Goal: Information Seeking & Learning: Obtain resource

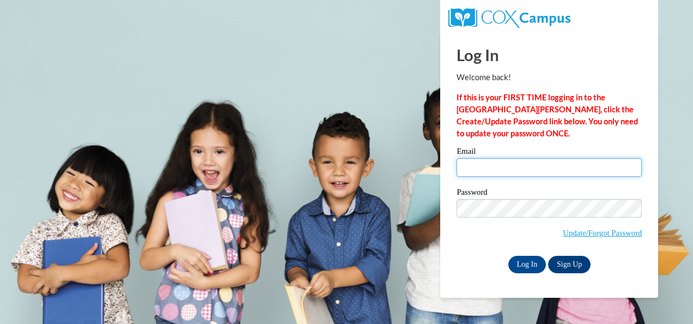
click at [511, 159] on input "Email" at bounding box center [549, 167] width 185 height 19
type input "spaynereading@gmail.com"
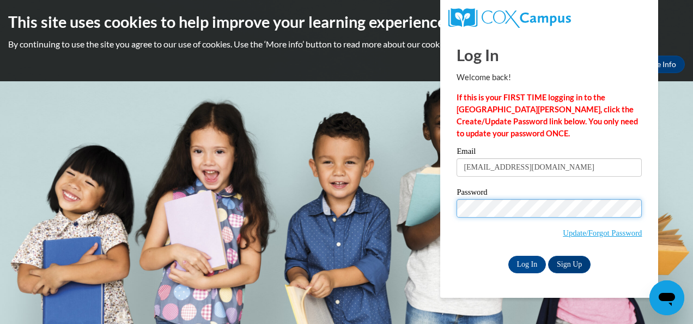
click at [509, 256] on input "Log In" at bounding box center [528, 264] width 38 height 17
click at [529, 196] on label "Password" at bounding box center [549, 193] width 185 height 11
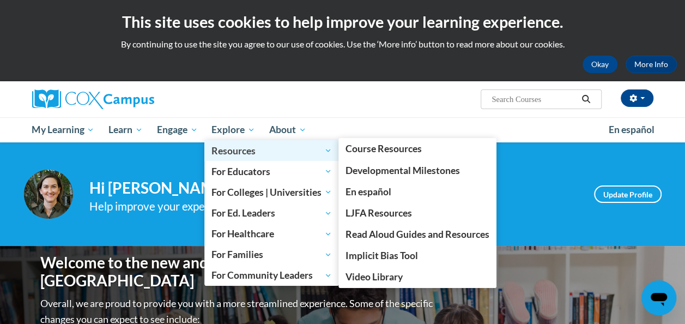
click at [232, 154] on span "Resources" at bounding box center [271, 150] width 120 height 13
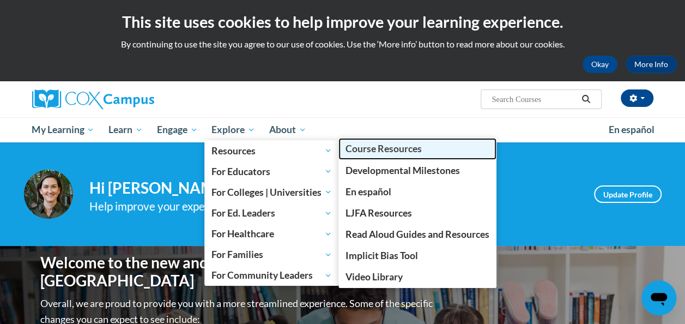
click at [366, 143] on span "Course Resources" at bounding box center [384, 148] width 76 height 11
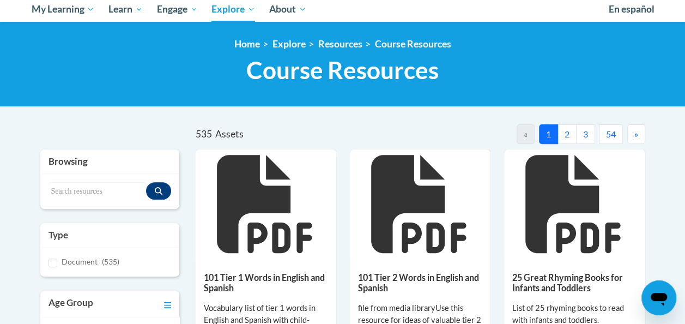
scroll to position [122, 0]
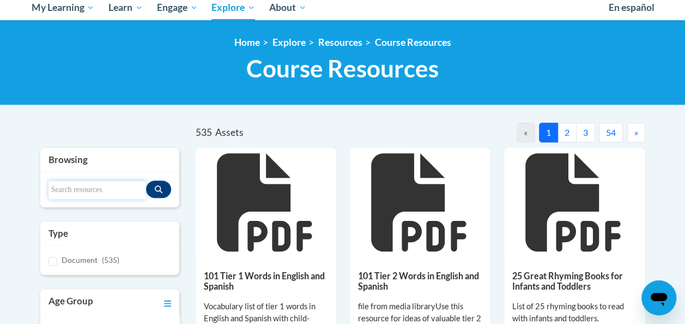
click at [87, 183] on input "Search resources" at bounding box center [98, 189] width 98 height 19
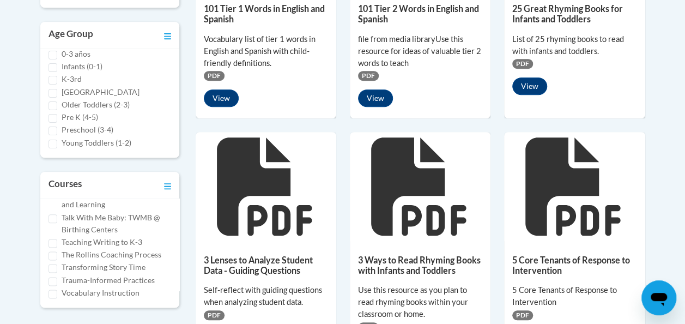
scroll to position [761, 0]
click at [52, 291] on input "Vocabulary Instruction" at bounding box center [53, 293] width 9 height 9
checkbox input "true"
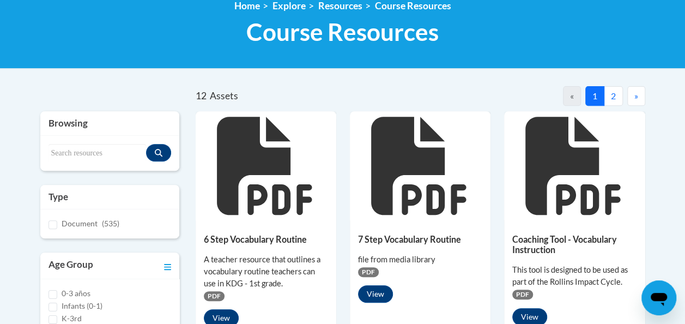
scroll to position [158, 0]
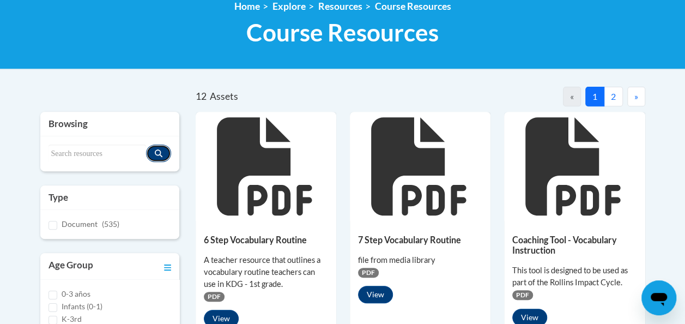
click at [158, 161] on button "Search resources" at bounding box center [158, 152] width 25 height 17
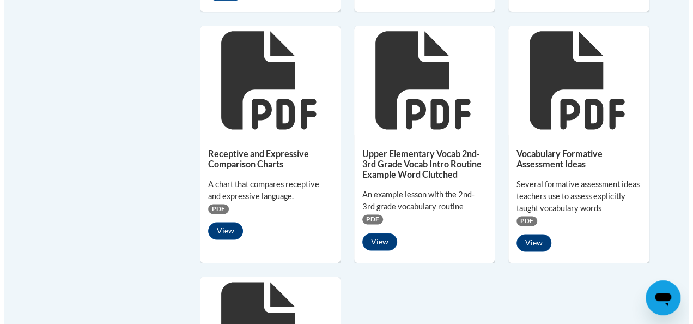
scroll to position [735, 0]
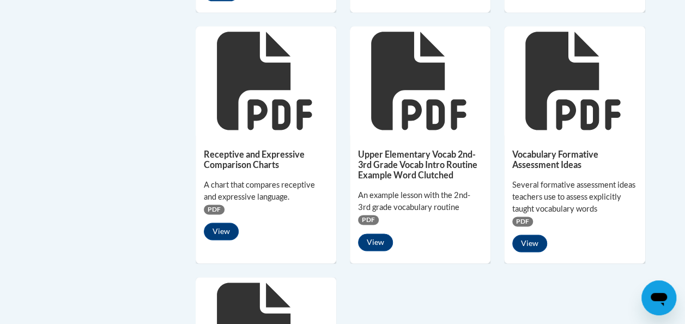
click at [557, 160] on h5 "Vocabulary Formative Assessment Ideas" at bounding box center [574, 159] width 124 height 21
click at [524, 245] on button "View" at bounding box center [529, 242] width 35 height 17
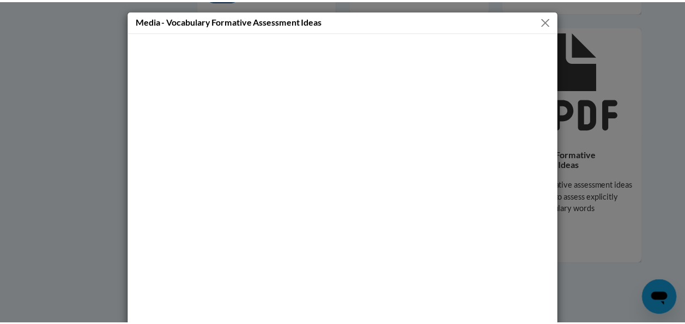
scroll to position [64, 0]
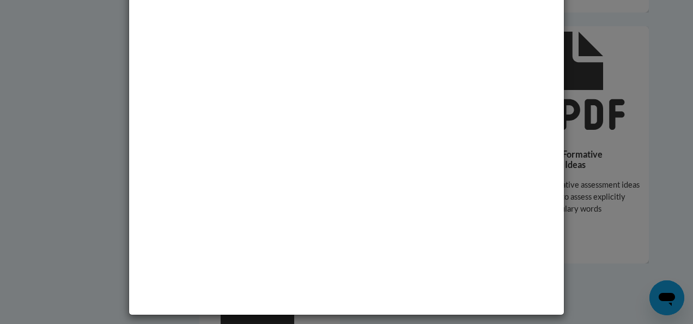
click at [621, 242] on div "Media - Vocabulary Formative Assessment Ideas" at bounding box center [346, 162] width 693 height 324
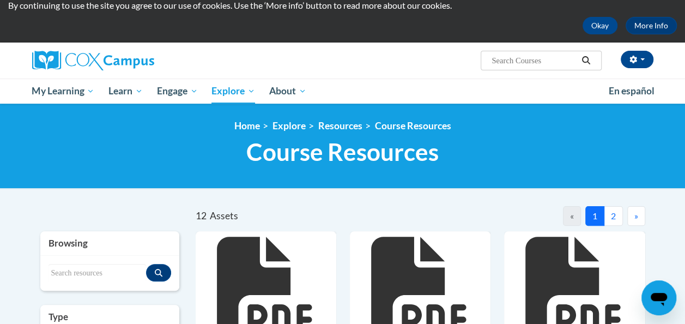
scroll to position [0, 0]
